Goal: Information Seeking & Learning: Check status

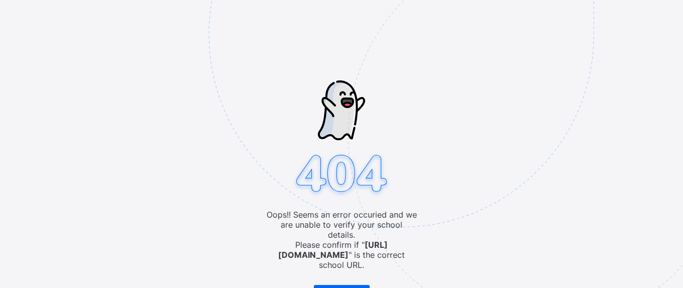
click at [350, 277] on img at bounding box center [471, 85] width 525 height 487
click at [352, 288] on span "Go to Login" at bounding box center [338, 293] width 32 height 8
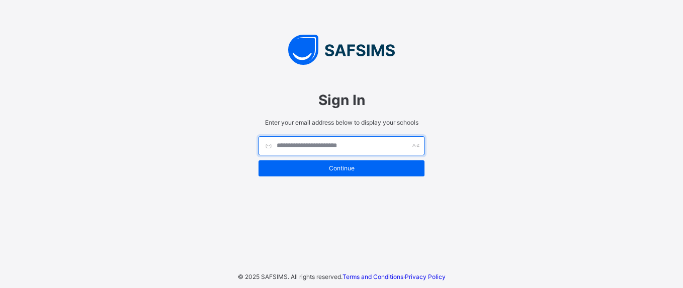
click at [314, 144] on input "text" at bounding box center [342, 145] width 166 height 19
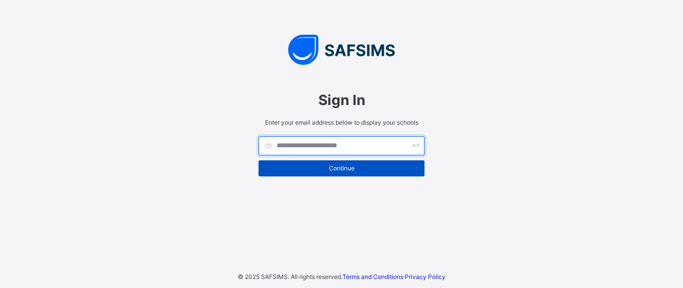
type input "**********"
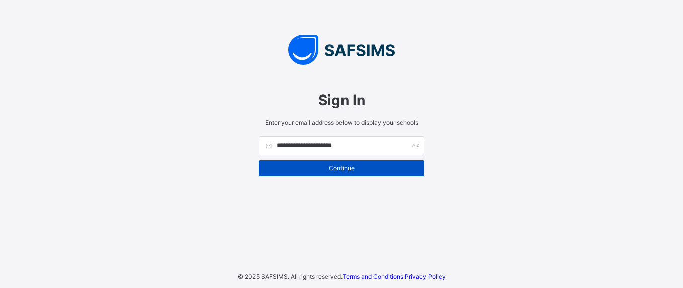
click at [350, 165] on span "Continue" at bounding box center [341, 169] width 151 height 8
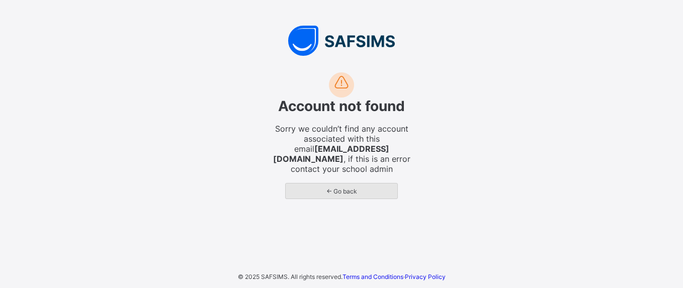
click at [355, 188] on span "← Go back" at bounding box center [341, 192] width 97 height 8
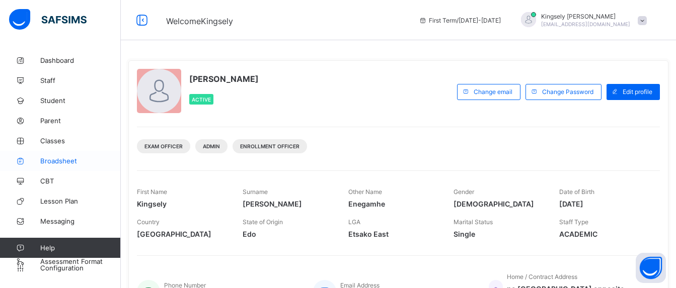
click at [64, 159] on span "Broadsheet" at bounding box center [80, 161] width 81 height 8
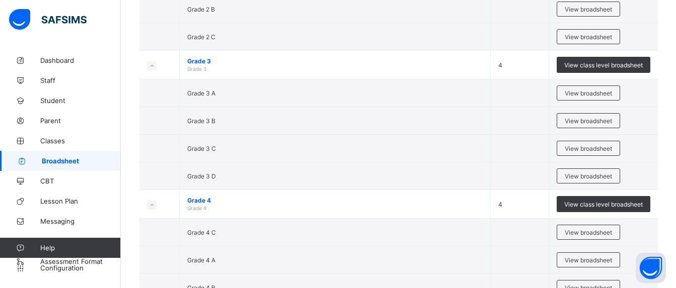
scroll to position [926, 0]
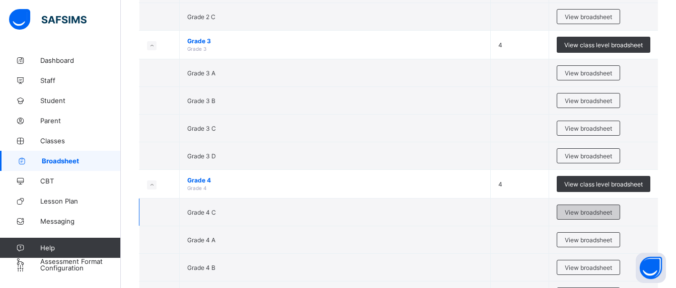
click at [582, 217] on div "View broadsheet" at bounding box center [588, 212] width 63 height 15
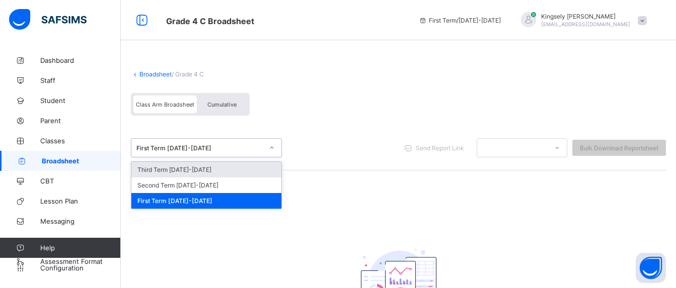
click at [270, 150] on icon at bounding box center [272, 148] width 6 height 10
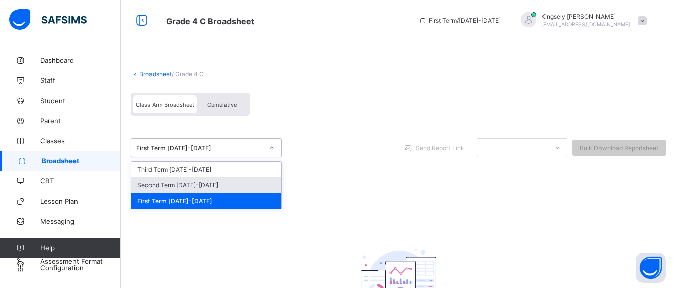
click at [219, 184] on div "Second Term [DATE]-[DATE]" at bounding box center [206, 186] width 150 height 16
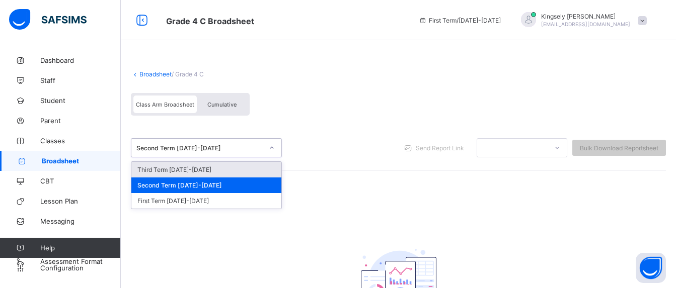
click at [270, 149] on icon at bounding box center [272, 148] width 6 height 10
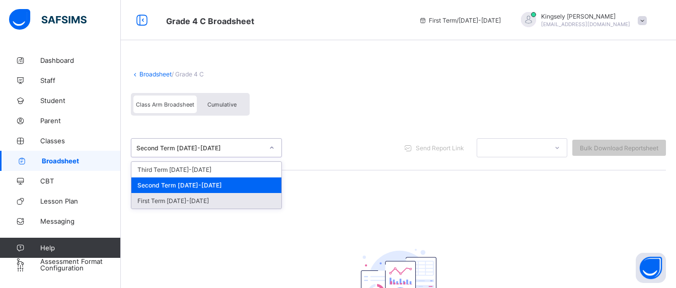
click at [214, 196] on div "First Term [DATE]-[DATE]" at bounding box center [206, 201] width 150 height 16
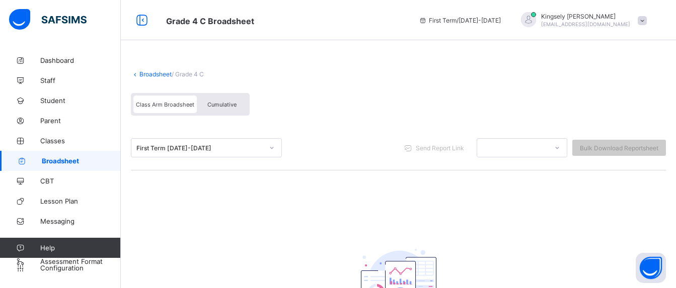
click at [157, 72] on link "Broadsheet" at bounding box center [155, 74] width 32 height 8
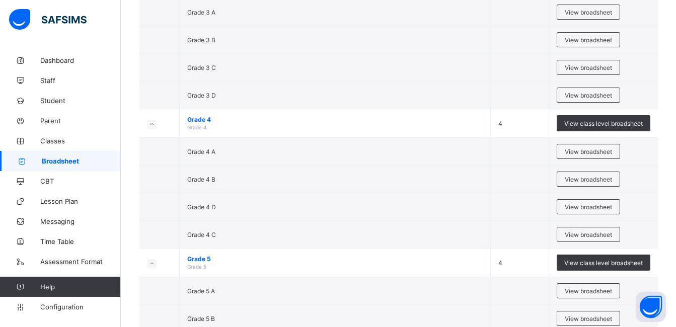
scroll to position [1007, 0]
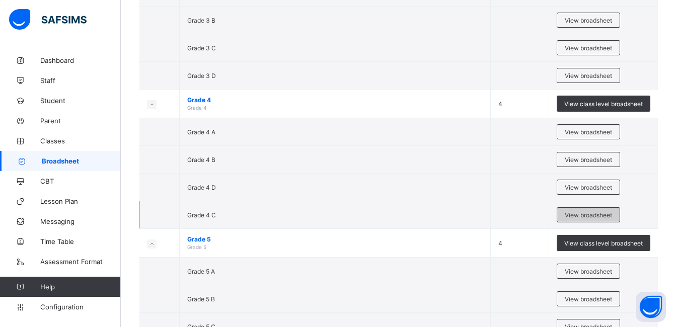
click at [589, 216] on span "View broadsheet" at bounding box center [588, 215] width 47 height 8
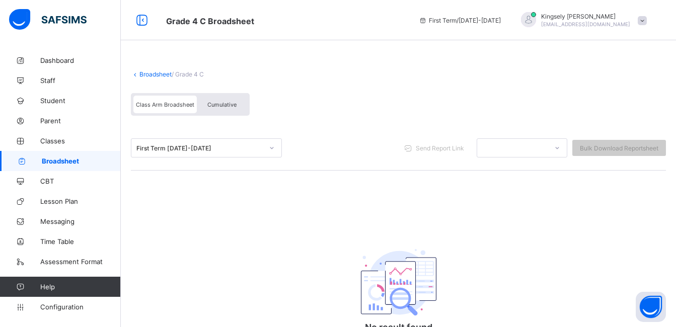
click at [162, 75] on link "Broadsheet" at bounding box center [155, 74] width 32 height 8
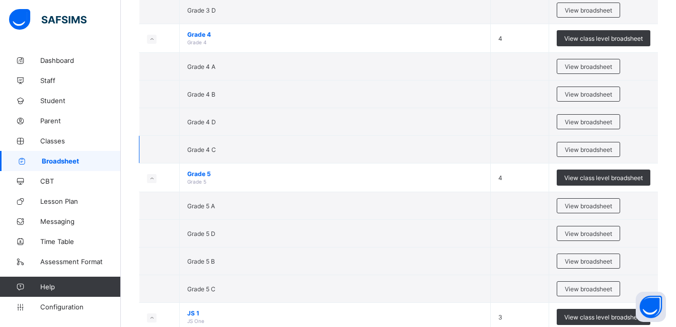
scroll to position [1067, 0]
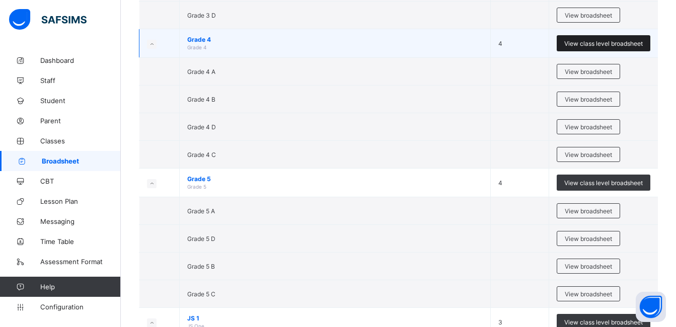
click at [596, 40] on span "View class level broadsheet" at bounding box center [603, 44] width 79 height 8
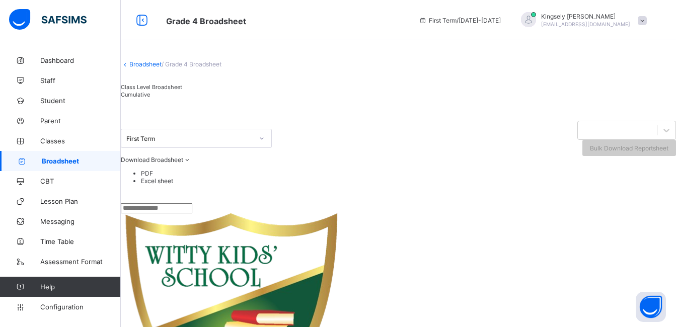
click at [192, 213] on input "text" at bounding box center [156, 208] width 71 height 10
click at [314, 213] on div "***" at bounding box center [398, 208] width 555 height 10
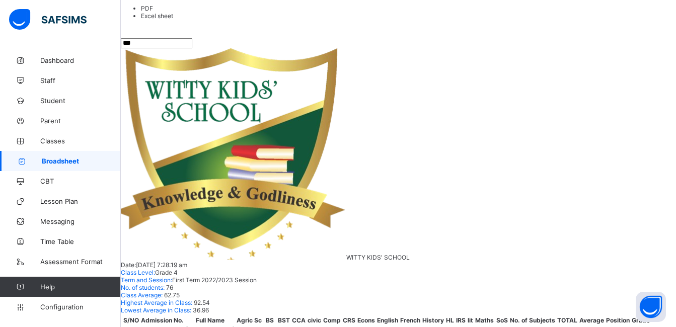
scroll to position [173, 0]
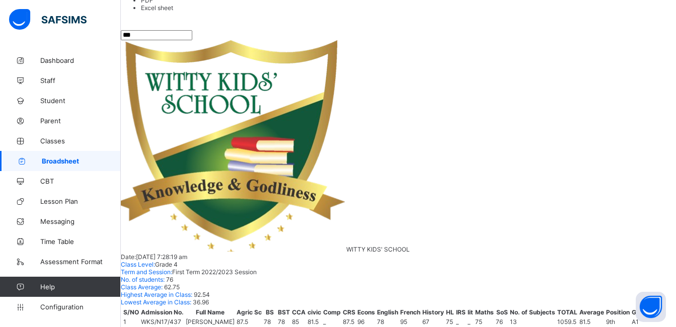
click at [146, 40] on input "***" at bounding box center [156, 35] width 71 height 10
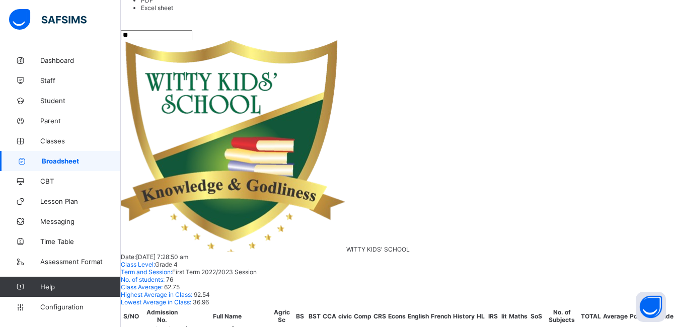
type input "*"
click at [182, 40] on input "**" at bounding box center [156, 35] width 71 height 10
click at [170, 40] on input "**" at bounding box center [156, 35] width 71 height 10
click at [173, 40] on input "**" at bounding box center [156, 35] width 71 height 10
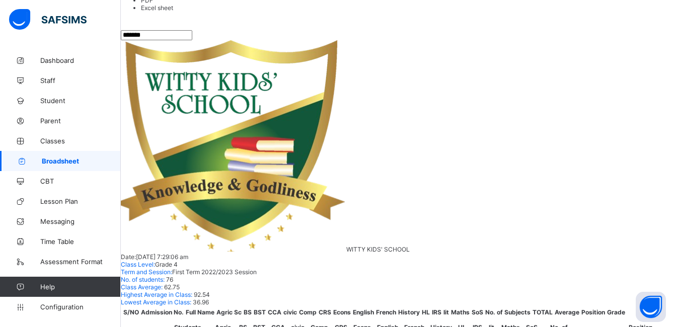
scroll to position [49, 0]
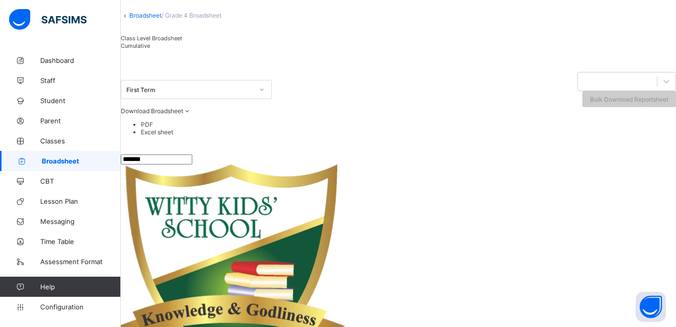
click at [192, 165] on input "*******" at bounding box center [156, 160] width 71 height 10
click at [318, 165] on div "**********" at bounding box center [398, 160] width 555 height 10
click at [192, 165] on input "**********" at bounding box center [156, 160] width 71 height 10
type input "*"
click at [359, 155] on div "First Term Bulk Download Reportsheet Download Broadsheet PDF Excel sheet" at bounding box center [398, 106] width 555 height 95
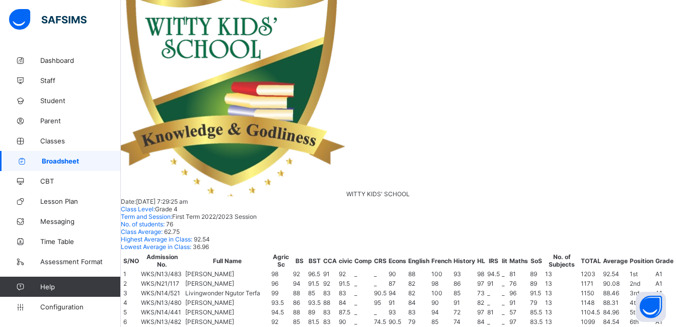
scroll to position [234, 0]
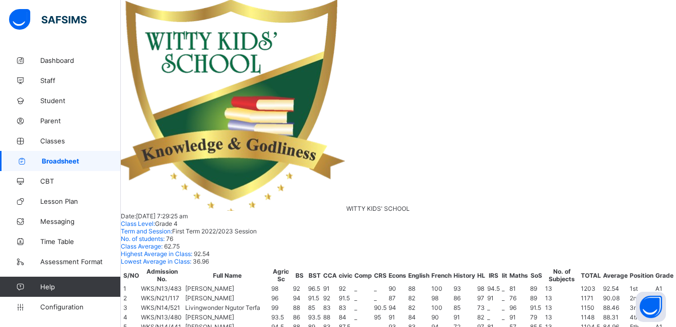
scroll to position [194, 0]
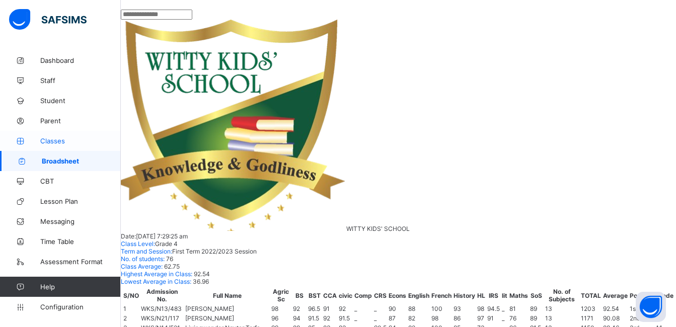
click at [60, 141] on span "Classes" at bounding box center [80, 141] width 81 height 8
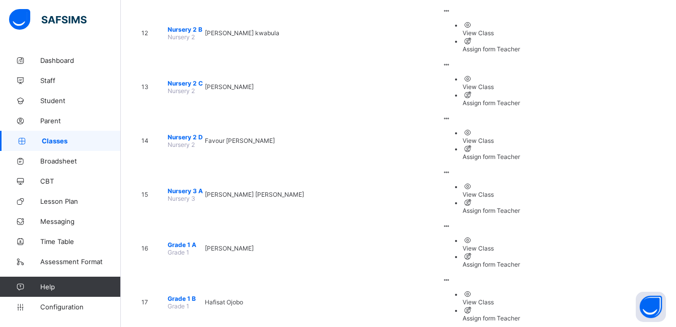
scroll to position [785, 0]
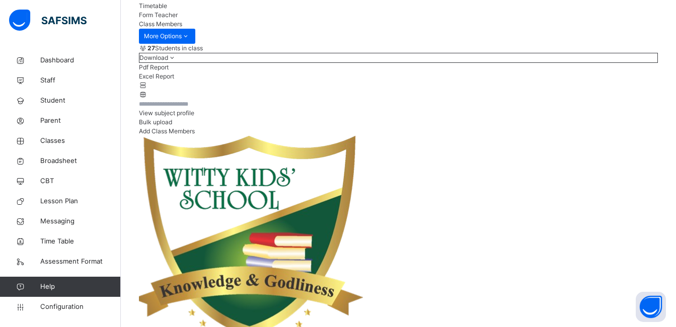
scroll to position [121, 0]
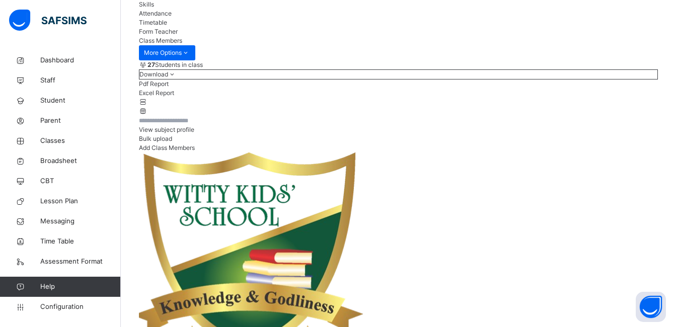
click at [188, 125] on input "text" at bounding box center [169, 120] width 60 height 9
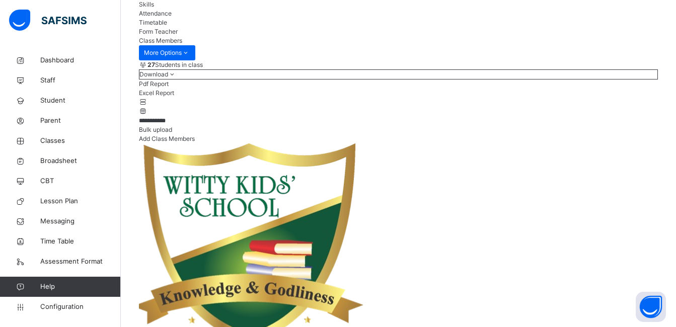
type input "**********"
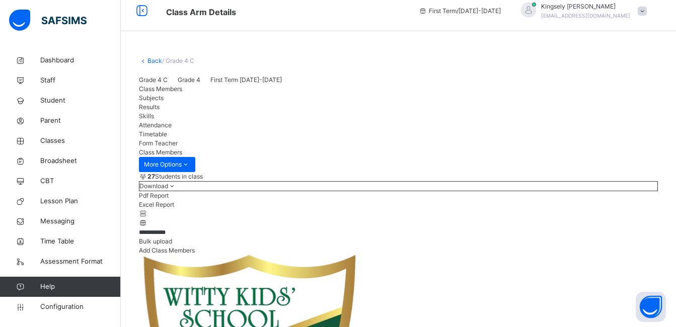
scroll to position [0, 0]
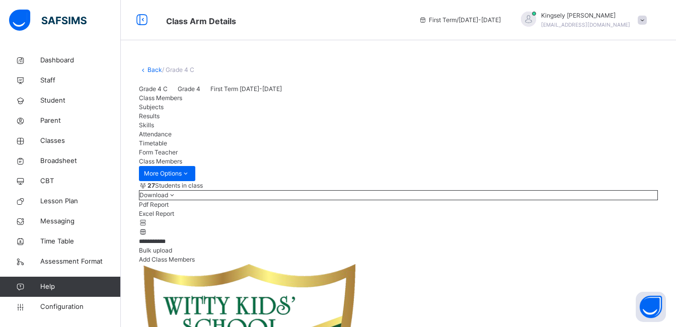
click at [159, 70] on link "Back" at bounding box center [154, 70] width 15 height 8
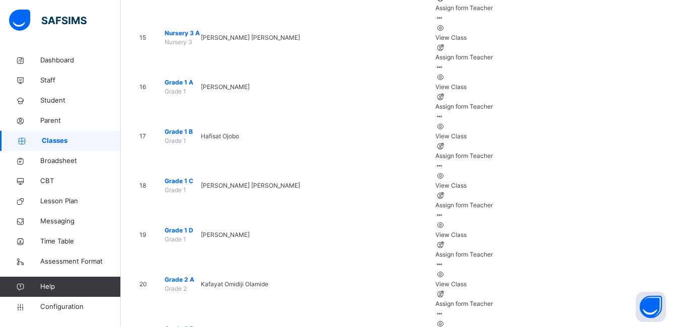
scroll to position [846, 0]
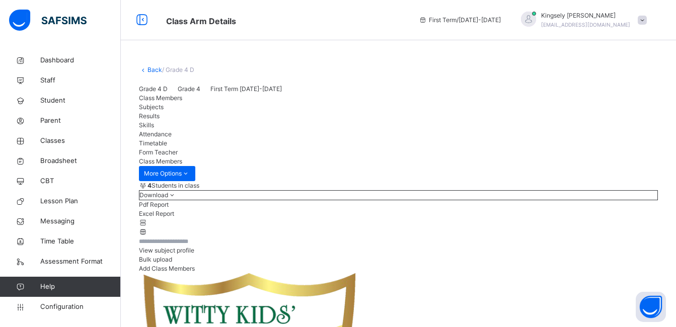
click at [154, 69] on link "Back" at bounding box center [154, 70] width 15 height 8
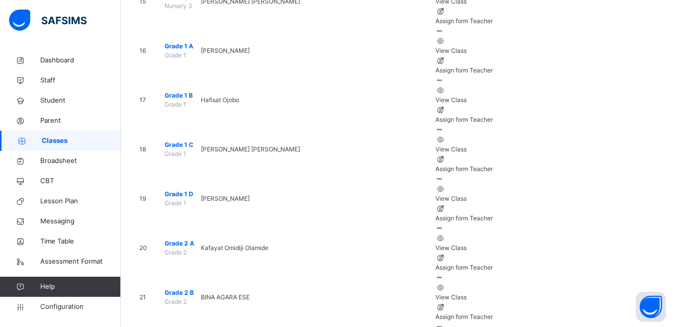
scroll to position [906, 0]
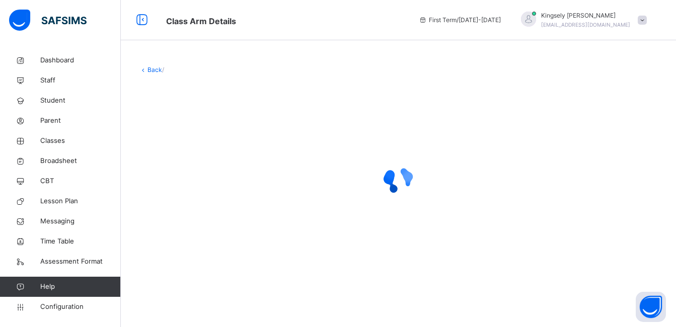
click at [183, 49] on div "Back /" at bounding box center [398, 163] width 555 height 327
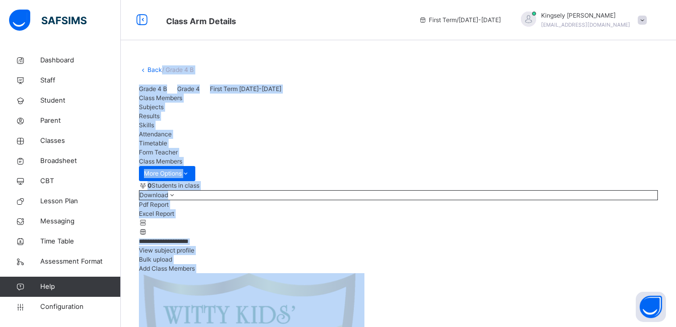
click at [371, 190] on div "0 Students in class" at bounding box center [398, 185] width 519 height 9
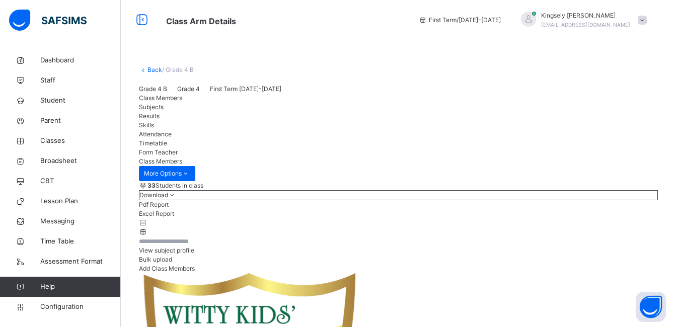
click at [199, 246] on input "text" at bounding box center [169, 241] width 60 height 9
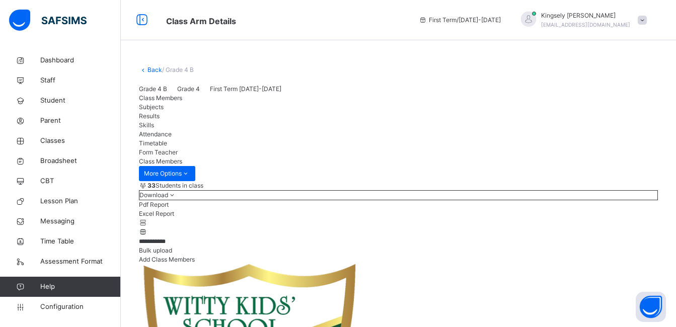
click at [296, 264] on div "**********" at bounding box center [398, 251] width 519 height 28
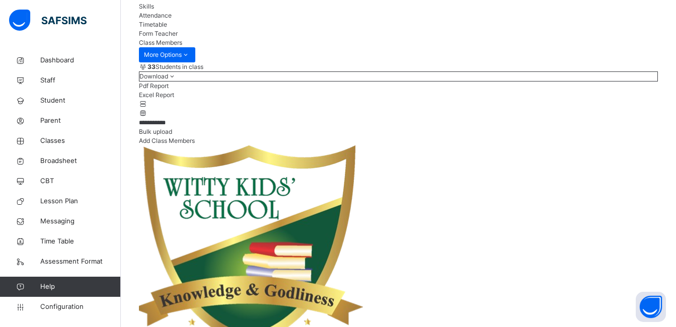
scroll to position [174, 0]
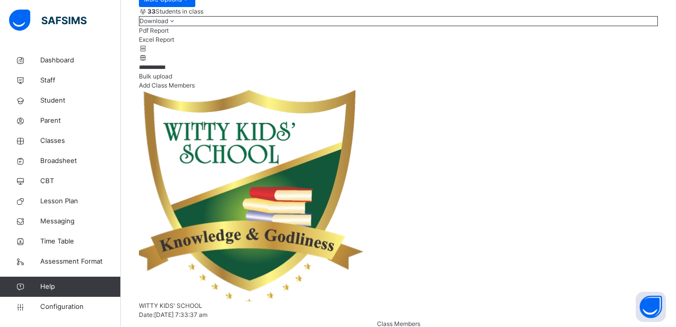
click at [185, 72] on input "**********" at bounding box center [169, 67] width 60 height 9
type input "*"
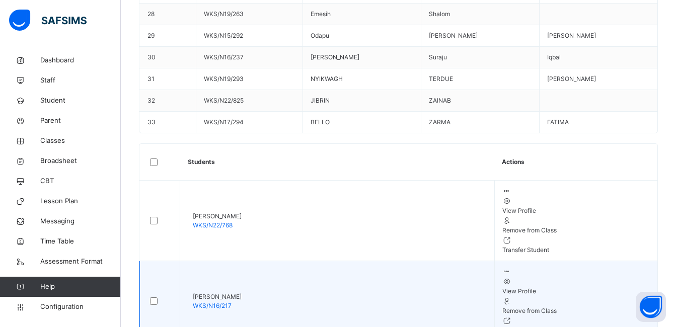
scroll to position [1171, 0]
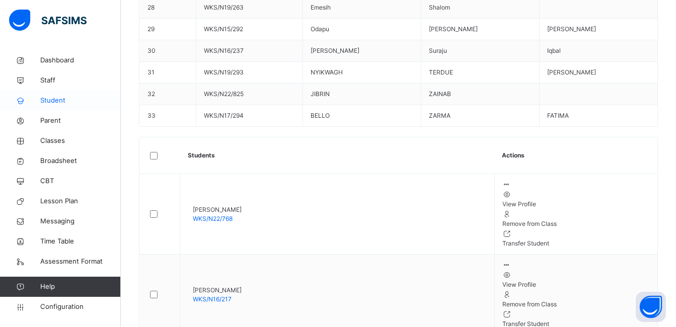
click at [65, 100] on span "Student" at bounding box center [80, 101] width 81 height 10
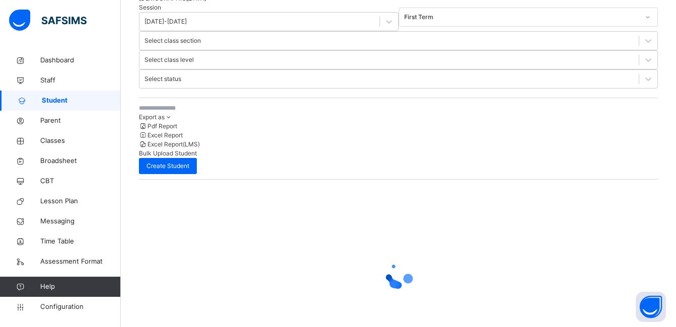
scroll to position [121, 0]
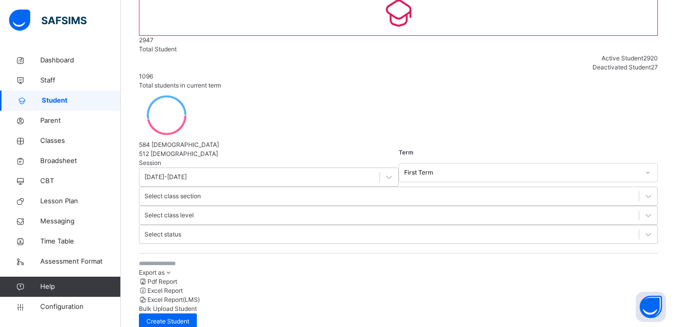
scroll to position [35, 0]
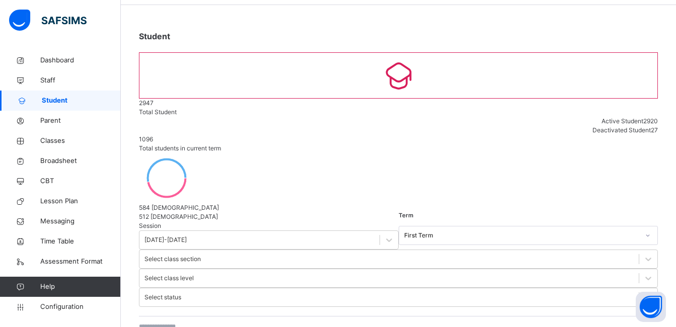
click at [186, 288] on input "text" at bounding box center [214, 326] width 151 height 9
type input "**********"
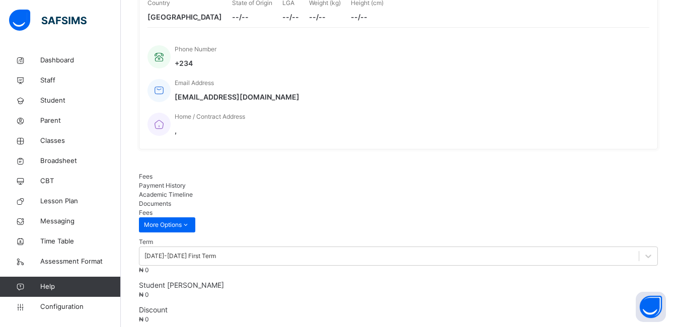
scroll to position [196, 0]
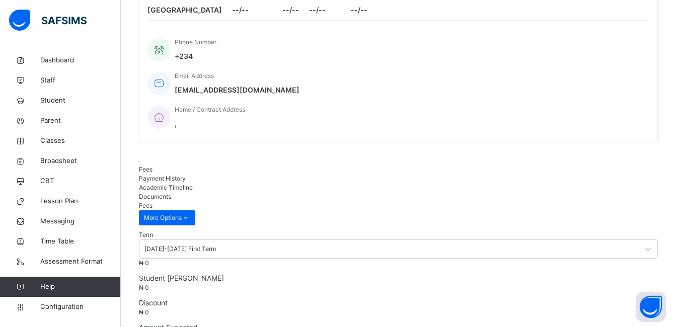
click at [193, 184] on span "Academic Timeline" at bounding box center [166, 188] width 54 height 8
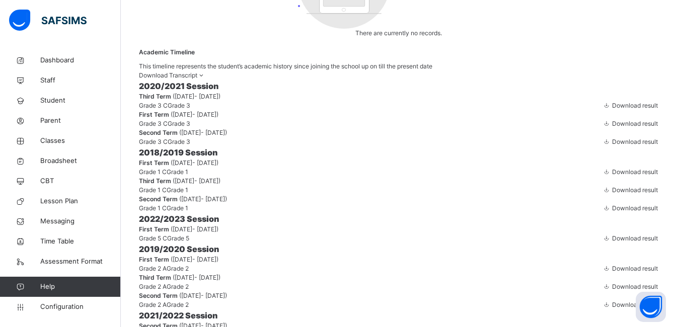
scroll to position [1002, 0]
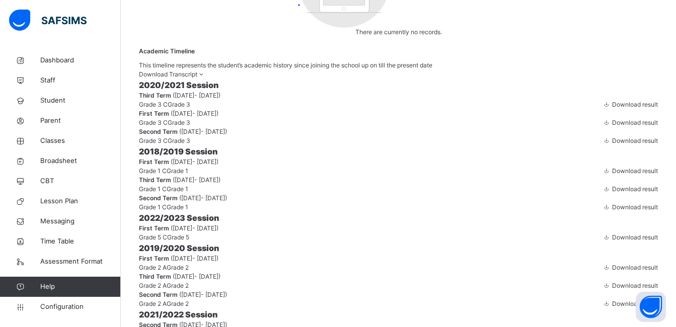
drag, startPoint x: 619, startPoint y: 252, endPoint x: 636, endPoint y: 257, distance: 17.8
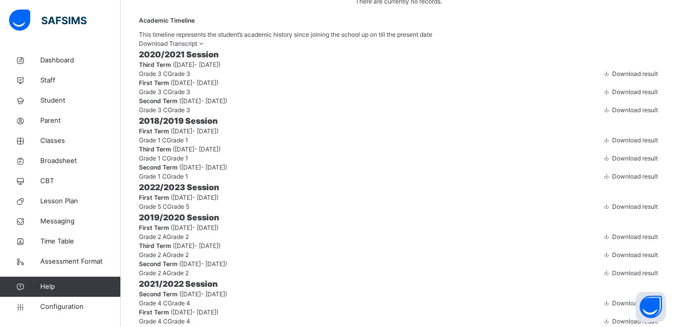
scroll to position [1034, 0]
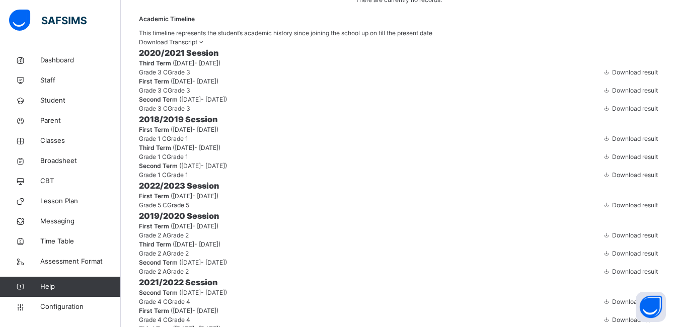
click at [602, 288] on icon at bounding box center [606, 320] width 9 height 8
click at [66, 288] on span "Configuration" at bounding box center [80, 307] width 80 height 10
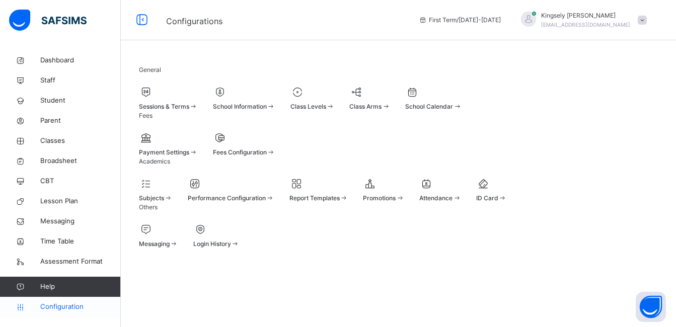
scroll to position [92, 0]
click at [198, 103] on span at bounding box center [193, 107] width 9 height 8
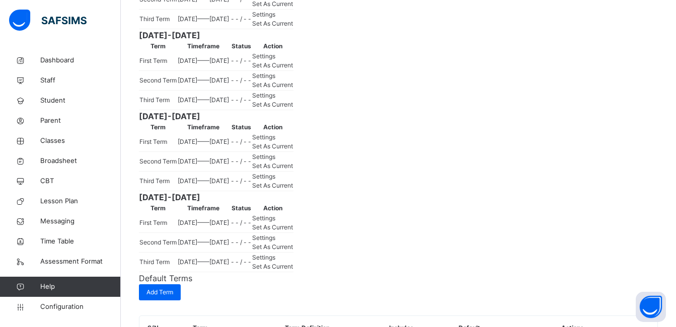
scroll to position [812, 0]
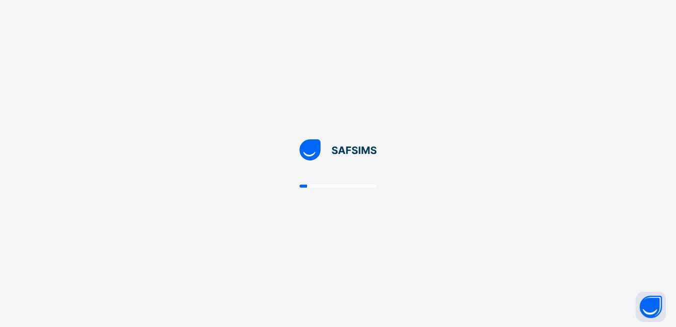
scroll to position [0, 0]
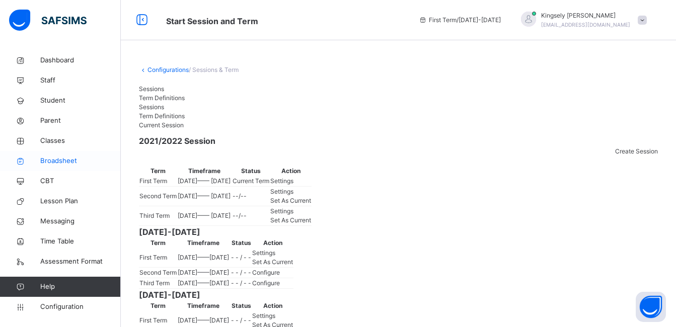
click at [55, 154] on link "Broadsheet" at bounding box center [60, 161] width 121 height 20
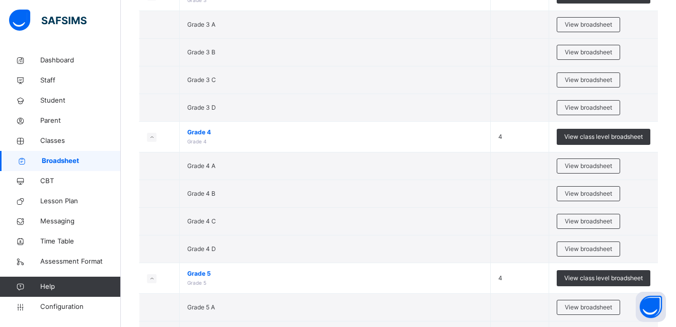
scroll to position [986, 0]
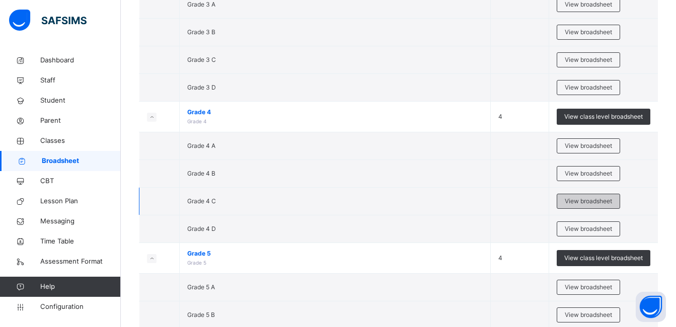
click at [575, 198] on span "View broadsheet" at bounding box center [588, 201] width 47 height 9
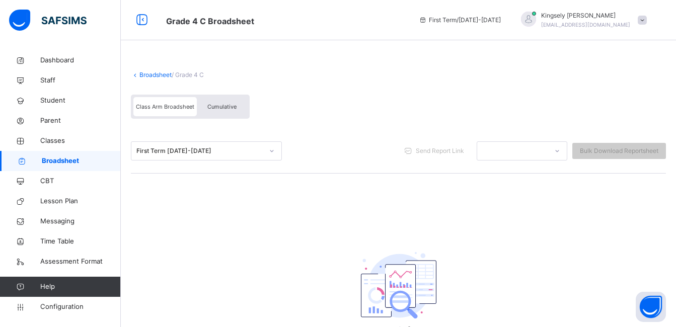
click at [156, 75] on link "Broadsheet" at bounding box center [155, 75] width 32 height 8
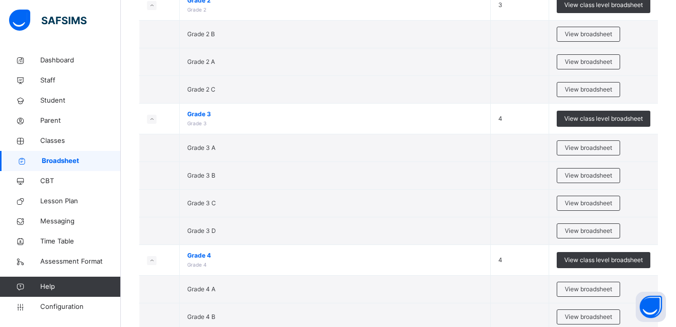
scroll to position [846, 0]
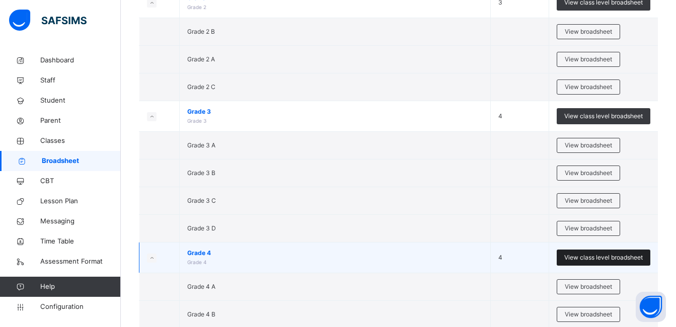
click at [594, 257] on span "View class level broadsheet" at bounding box center [603, 257] width 79 height 9
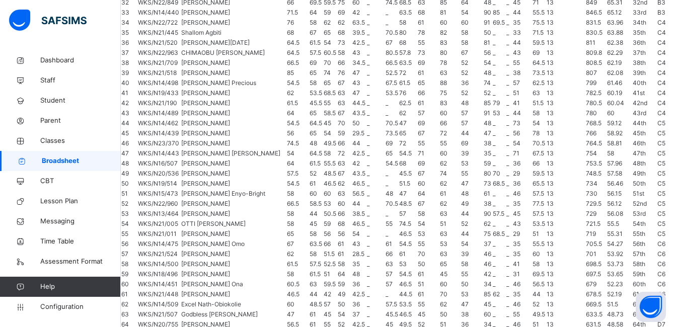
scroll to position [240, 0]
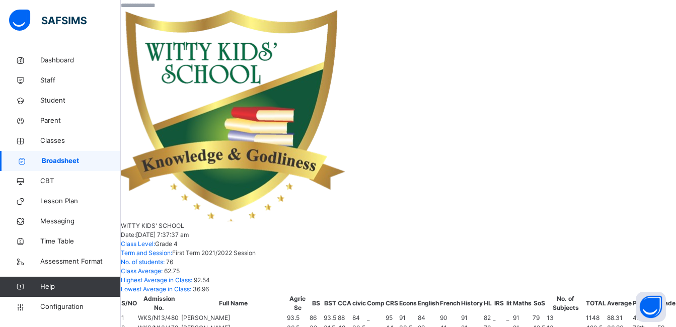
scroll to position [1127, 0]
click at [181, 10] on input "text" at bounding box center [151, 5] width 60 height 9
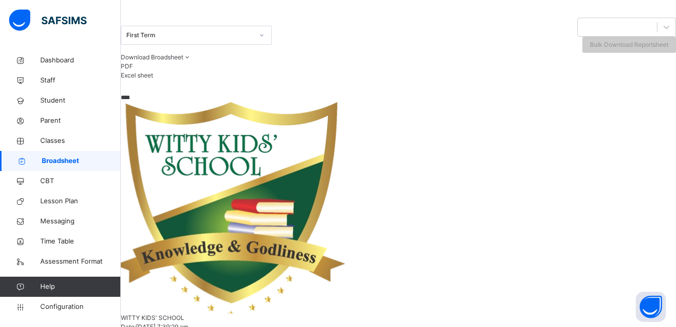
scroll to position [59, 0]
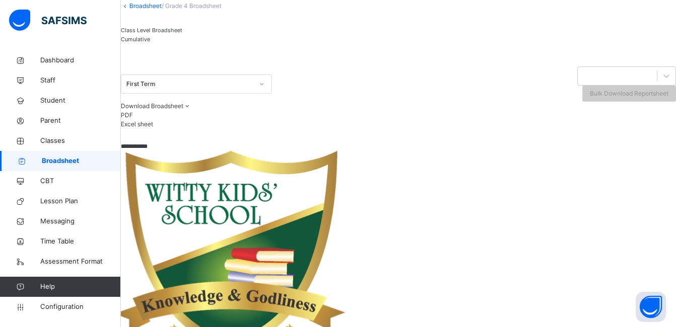
type input "**********"
click at [371, 129] on div "Download Broadsheet PDF Excel sheet" at bounding box center [398, 115] width 555 height 27
